Goal: Task Accomplishment & Management: Complete application form

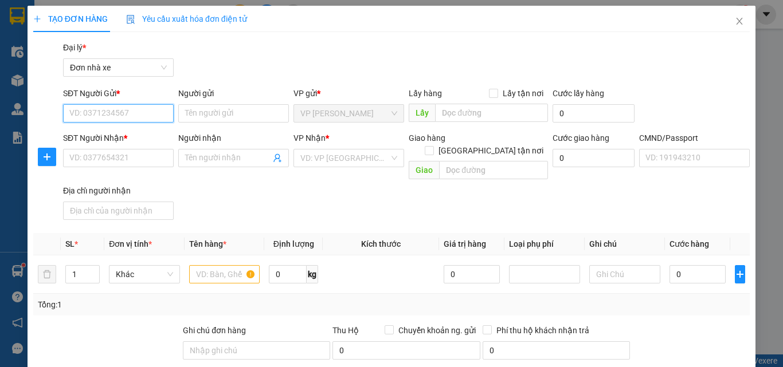
click at [130, 117] on input "SĐT Người Gửi *" at bounding box center [118, 113] width 111 height 18
type input "0903102886"
click at [134, 128] on div "0903102886 - ĐIỆP" at bounding box center [116, 136] width 109 height 18
type input "ĐIỆP"
type input "0367501999"
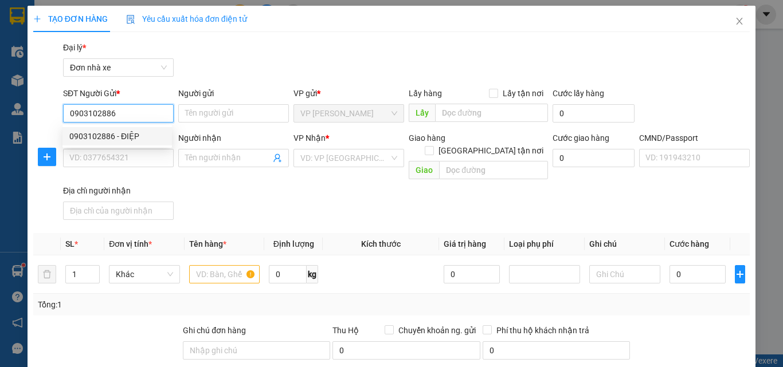
type input "HƯƠNG"
type input "034199014609 [PERSON_NAME]"
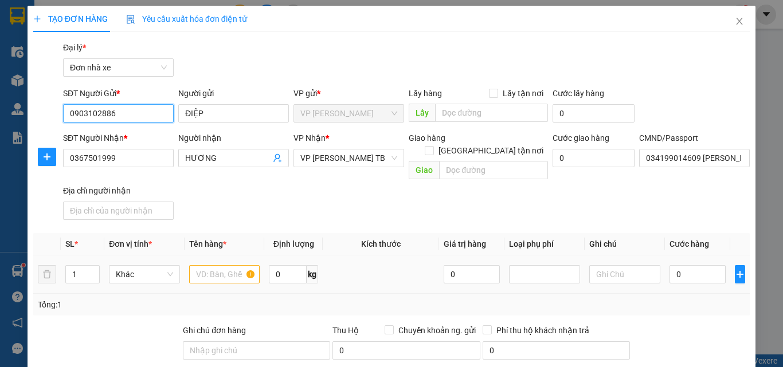
type input "0903102886"
click at [206, 265] on input "text" at bounding box center [224, 274] width 71 height 18
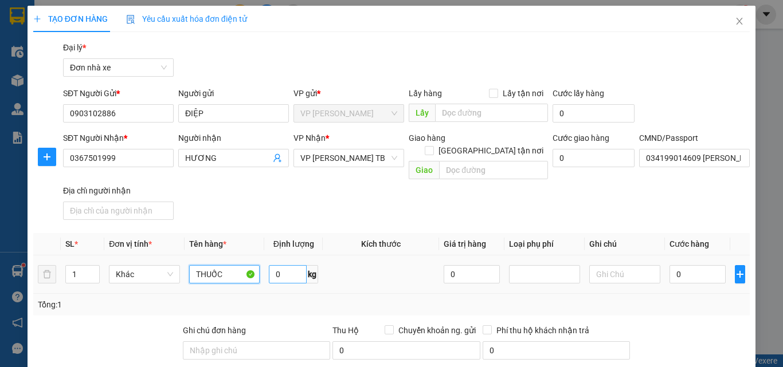
type input "THUỐC"
click at [288, 265] on input "0" at bounding box center [288, 274] width 38 height 18
type input "3"
click at [697, 270] on input "0" at bounding box center [697, 274] width 56 height 18
type input "3"
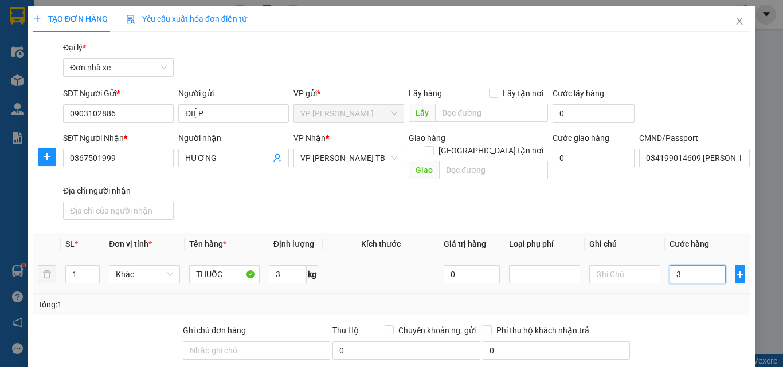
type input "3"
type input "30"
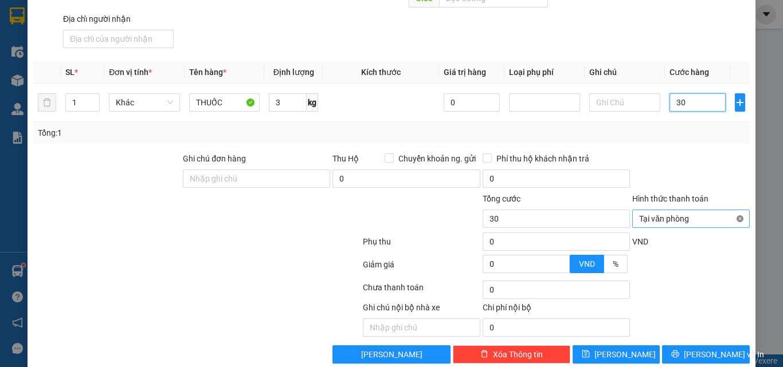
type input "30"
type input "30.000"
click at [719, 210] on input "Hình thức thanh toán" at bounding box center [687, 218] width 96 height 17
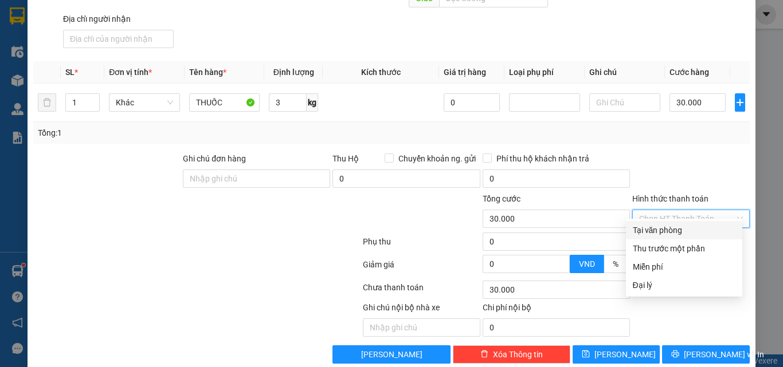
click at [654, 231] on div "Tại văn phòng" at bounding box center [684, 230] width 103 height 13
type input "0"
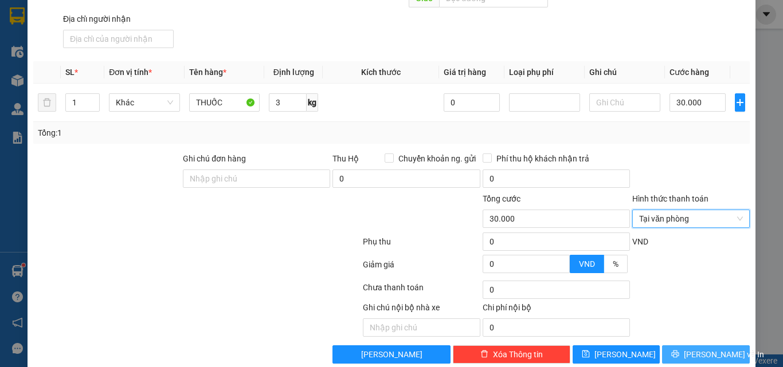
click at [695, 348] on span "[PERSON_NAME] và In" at bounding box center [724, 354] width 80 height 13
